Goal: Task Accomplishment & Management: Manage account settings

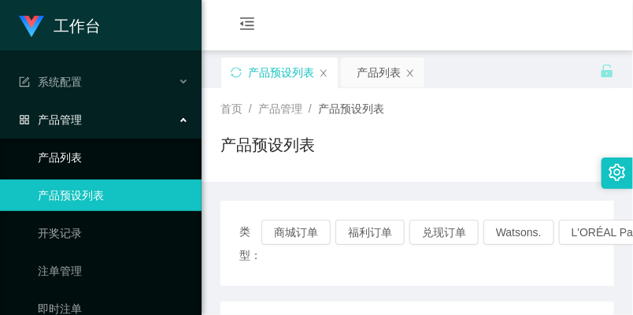
scroll to position [350, 0]
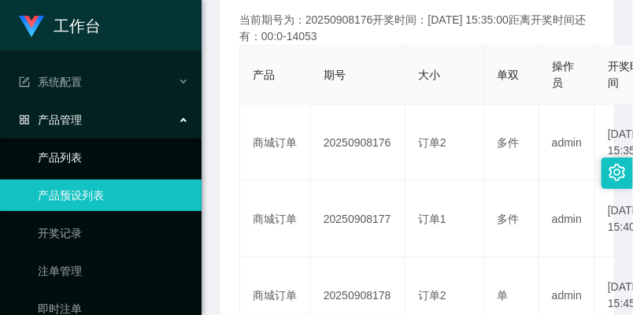
click at [118, 164] on link "产品列表" at bounding box center [113, 158] width 151 height 32
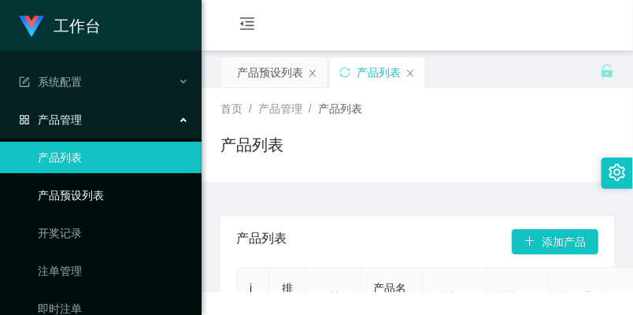
click at [113, 191] on link "产品预设列表" at bounding box center [113, 196] width 151 height 32
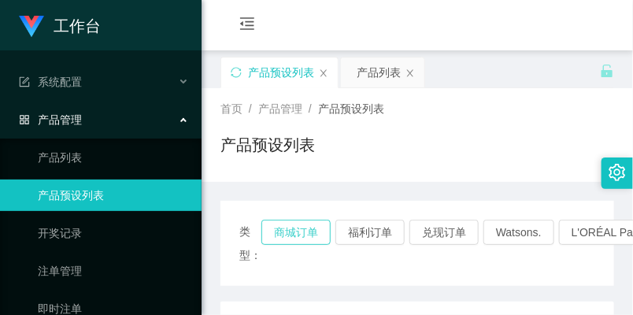
click at [284, 233] on button "商城订单" at bounding box center [296, 232] width 69 height 25
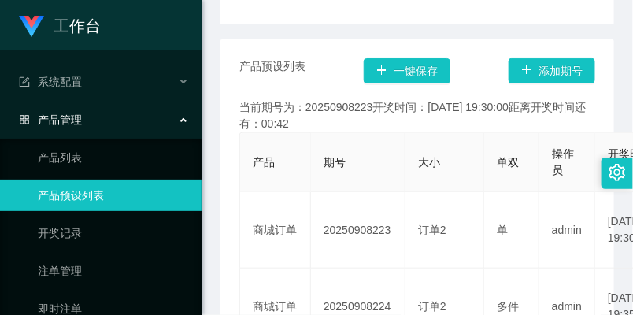
scroll to position [350, 0]
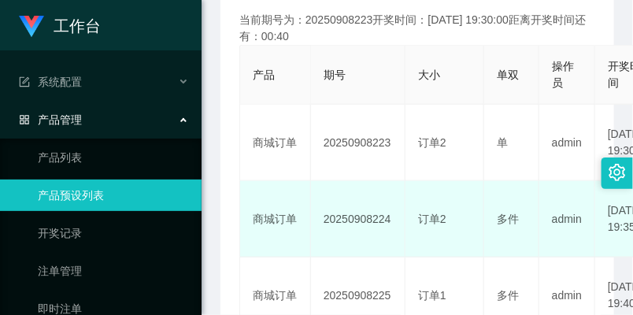
drag, startPoint x: 315, startPoint y: 211, endPoint x: 392, endPoint y: 215, distance: 76.5
click at [392, 215] on td "20250908224" at bounding box center [358, 219] width 95 height 76
copy td "20250908224"
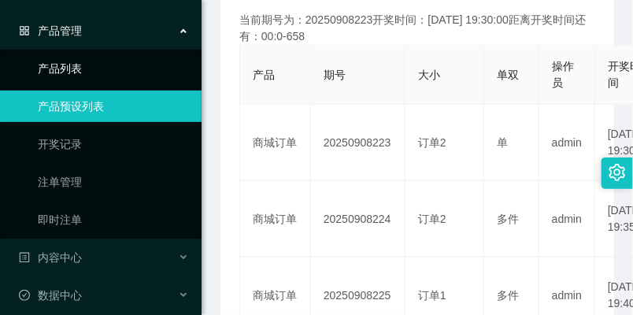
scroll to position [176, 0]
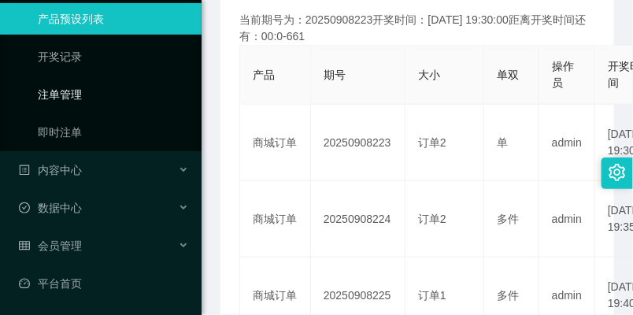
click at [59, 96] on link "注单管理" at bounding box center [113, 95] width 151 height 32
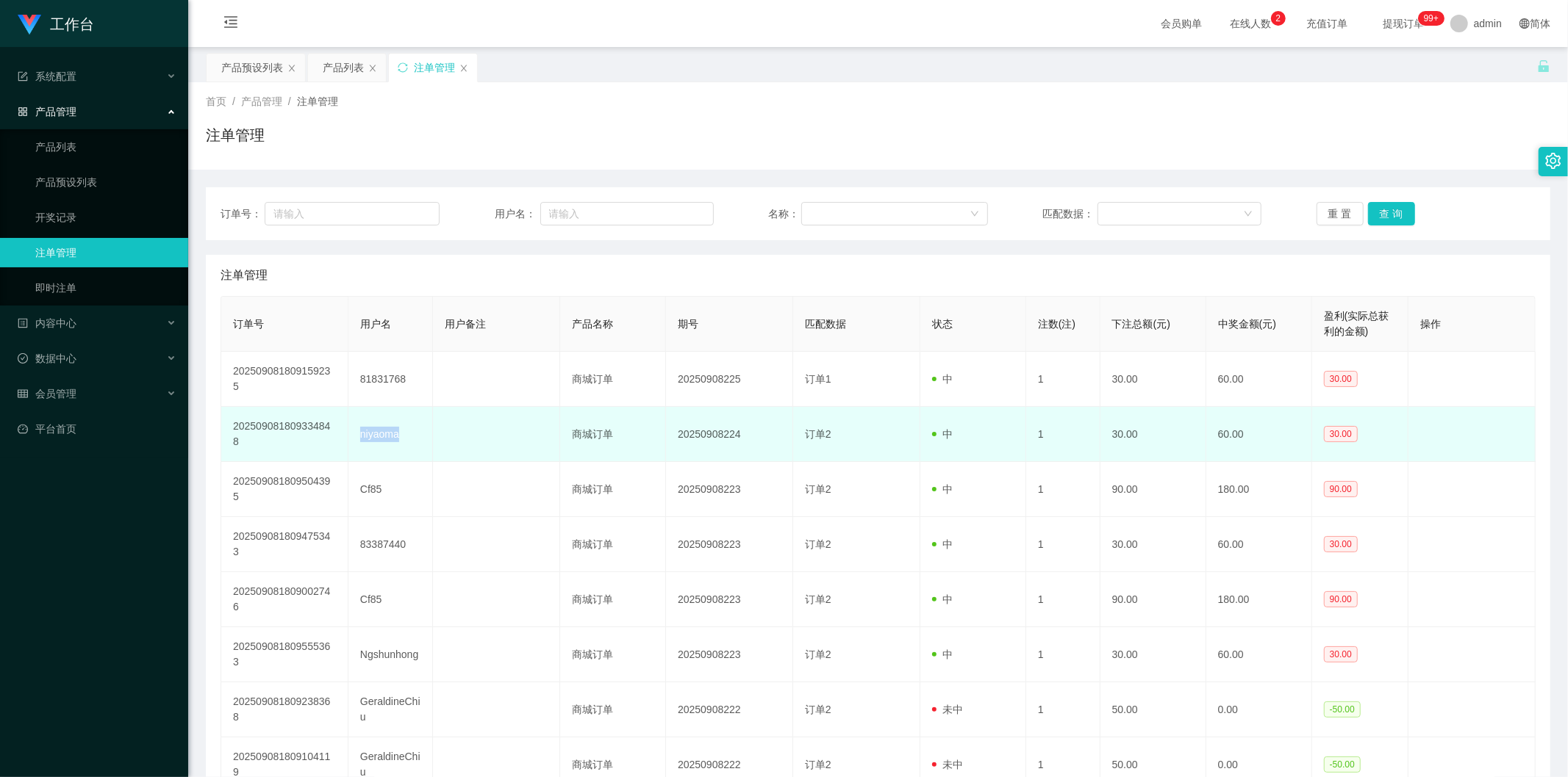
drag, startPoint x: 352, startPoint y: 409, endPoint x: 399, endPoint y: 413, distance: 47.2
click at [399, 293] on td "niyaoma" at bounding box center [390, 434] width 85 height 55
copy td "niyaoma"
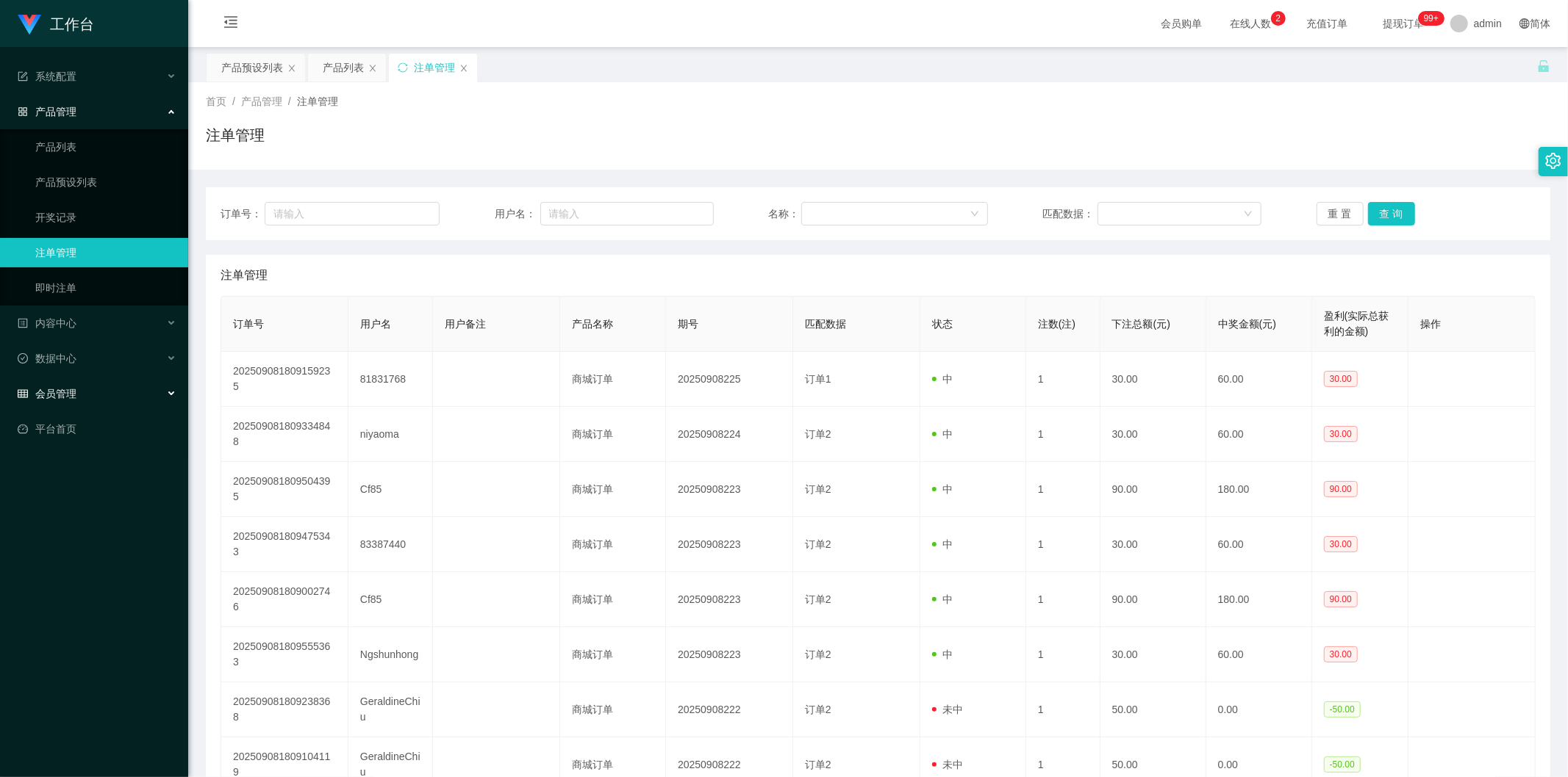
click at [74, 293] on span "会员管理" at bounding box center [47, 394] width 59 height 12
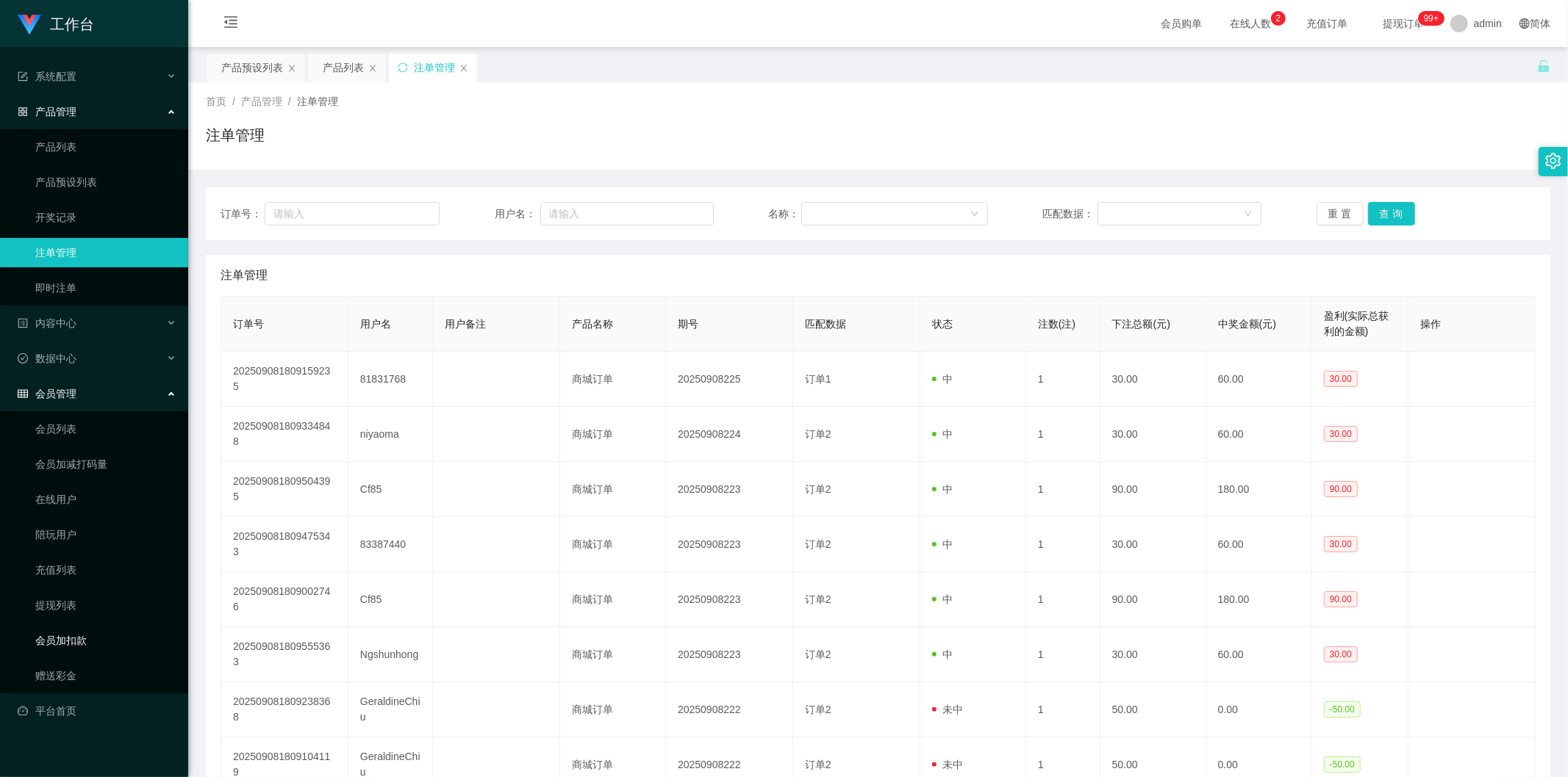
click at [111, 293] on link "会员加扣款" at bounding box center [105, 641] width 141 height 30
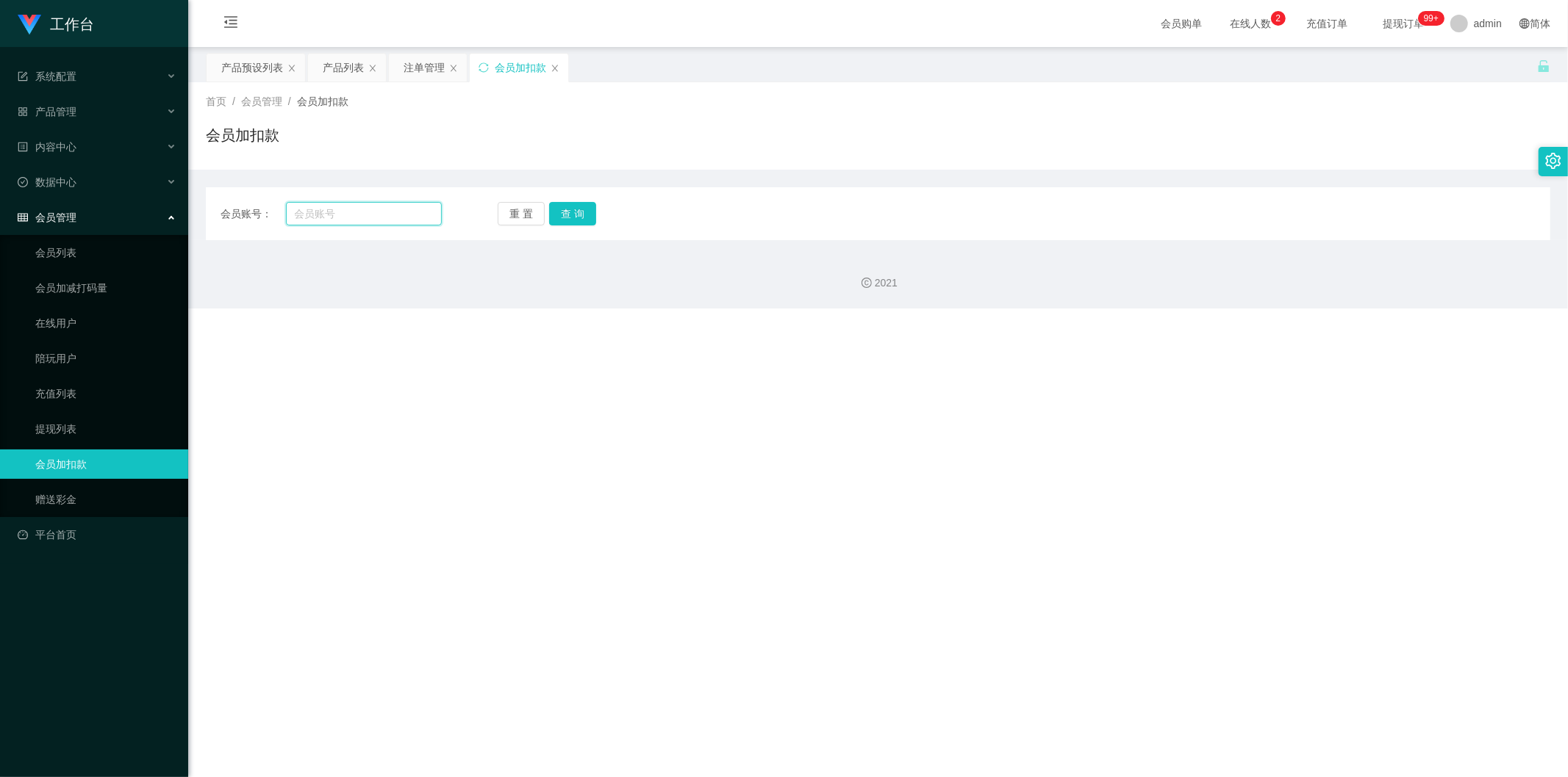
click at [319, 223] on input "text" at bounding box center [364, 214] width 157 height 23
paste input "niyaoma"
type input "niyaoma"
click at [579, 207] on button "查 询" at bounding box center [572, 214] width 47 height 23
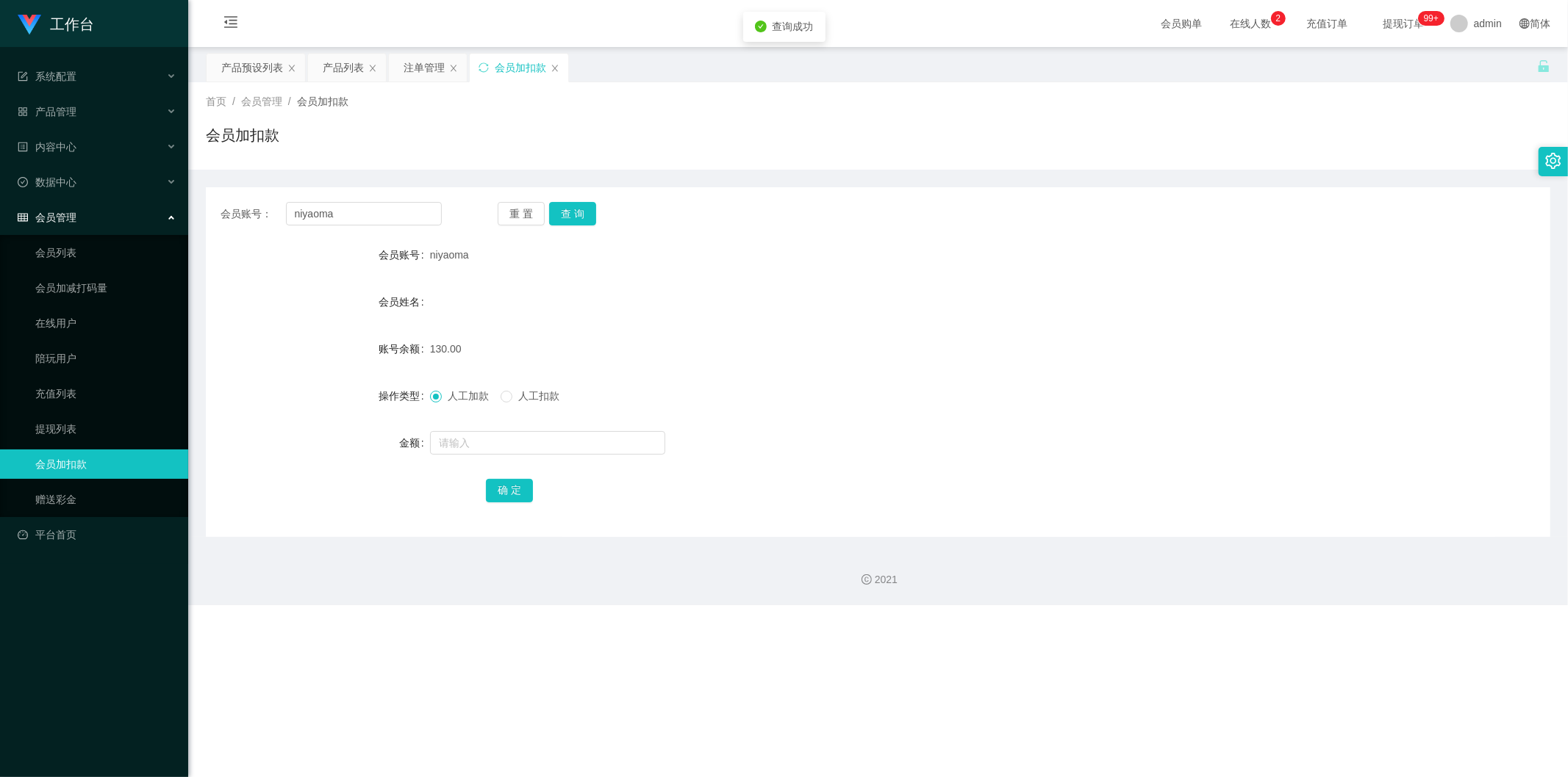
click at [534, 293] on div "人工加款 人工扣款" at bounding box center [822, 396] width 785 height 30
click at [524, 293] on span "人工扣款" at bounding box center [539, 395] width 53 height 12
click at [503, 293] on input "text" at bounding box center [548, 442] width 235 height 23
type input "130"
click at [502, 293] on button "确 定" at bounding box center [510, 491] width 47 height 23
